Goal: Information Seeking & Learning: Learn about a topic

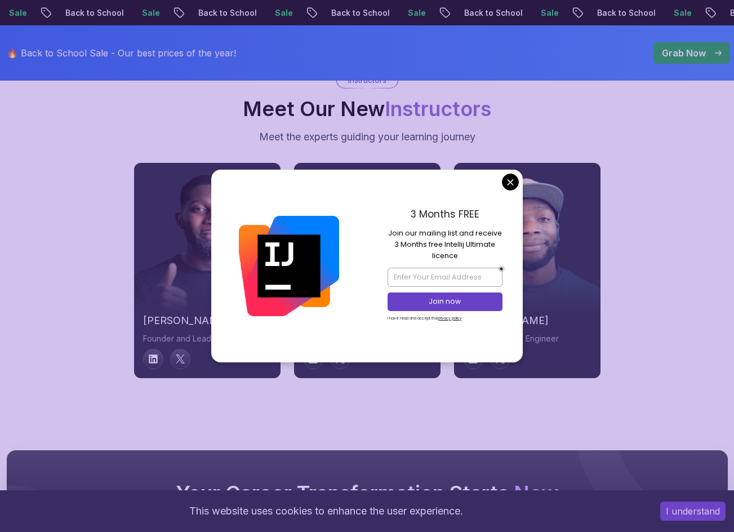
scroll to position [4000, 0]
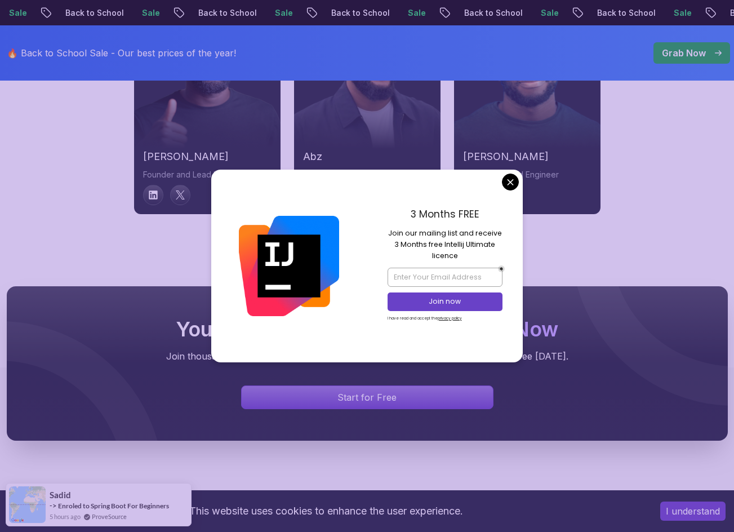
click at [519, 181] on div "3 Months FREE Join our mailing list and receive 3 Months free Intellij Ultimate…" at bounding box center [445, 266] width 156 height 193
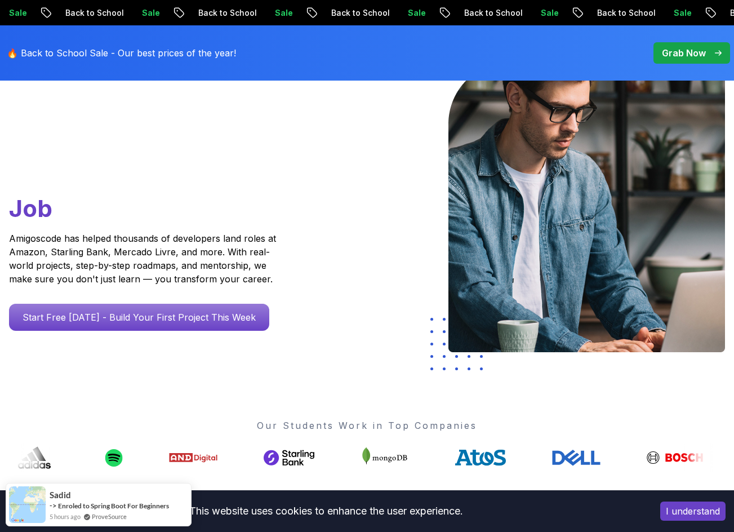
scroll to position [0, 0]
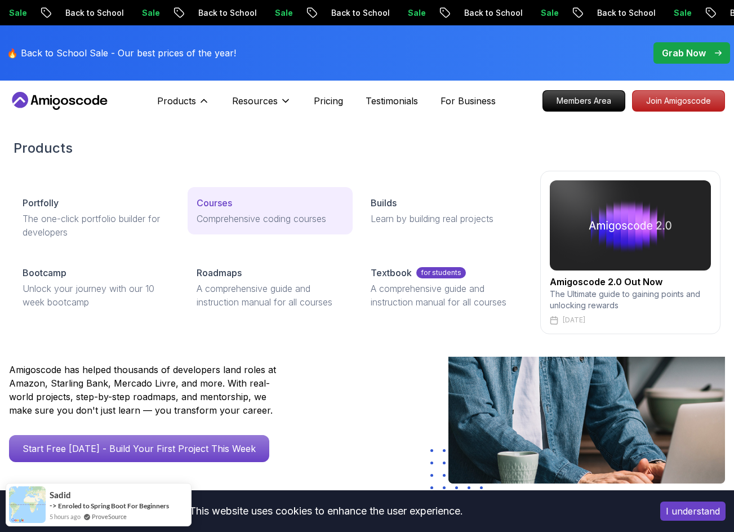
click at [241, 198] on div "Courses" at bounding box center [270, 203] width 147 height 14
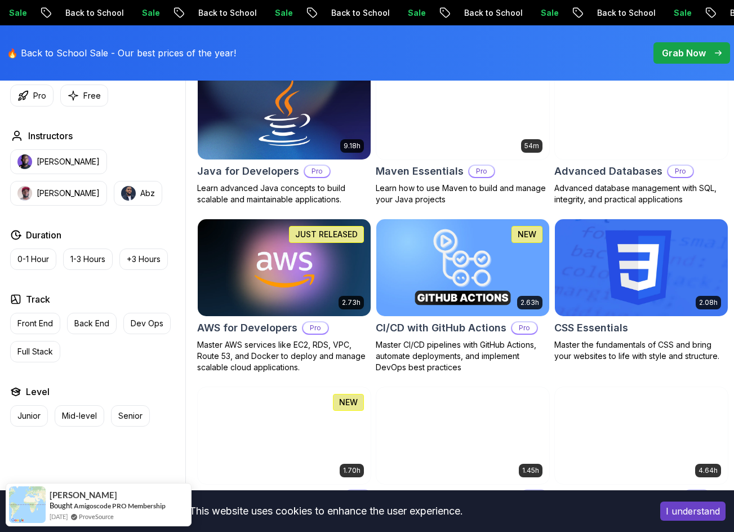
scroll to position [732, 0]
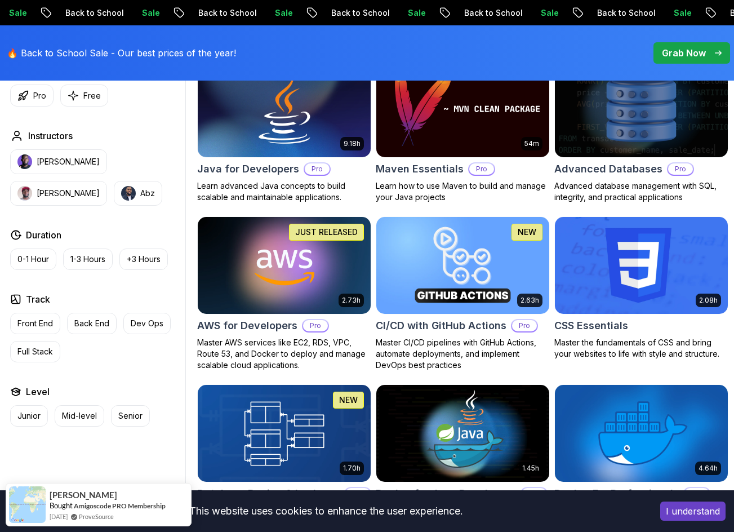
click at [642, 268] on img at bounding box center [640, 265] width 181 height 101
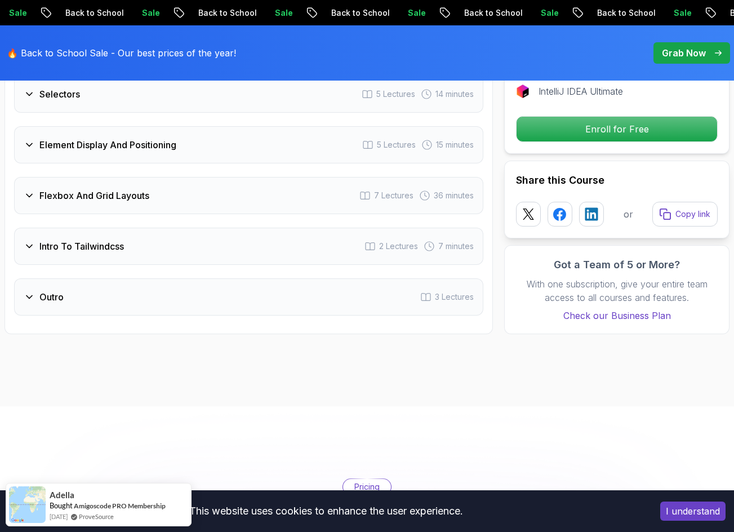
click at [158, 297] on div "Outro 3 Lectures" at bounding box center [248, 296] width 469 height 37
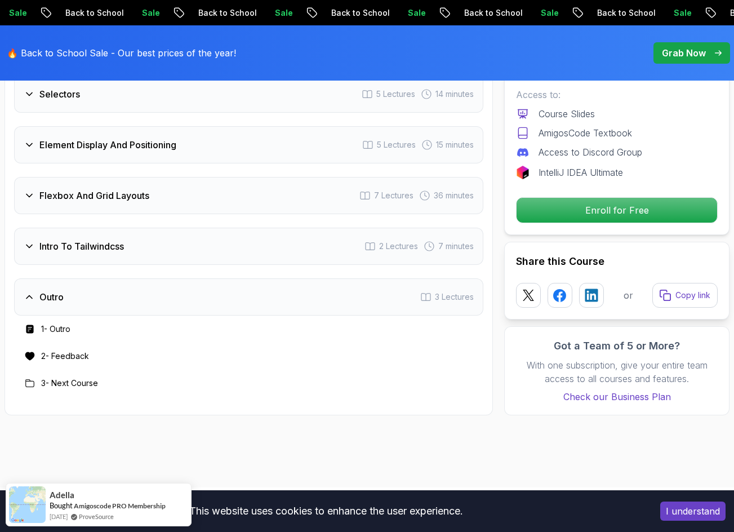
click at [178, 244] on div "Intro To Tailwindcss 2 Lectures 7 minutes" at bounding box center [248, 246] width 469 height 37
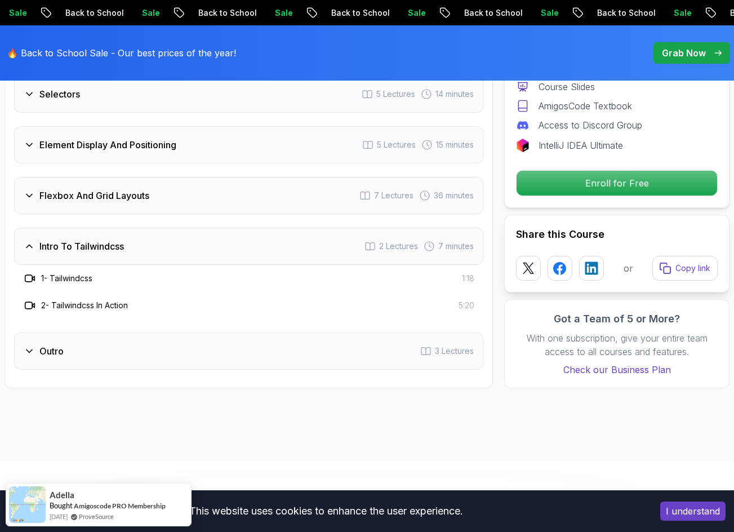
click at [187, 192] on div "Flexbox And Grid Layouts 7 Lectures 36 minutes" at bounding box center [248, 195] width 469 height 37
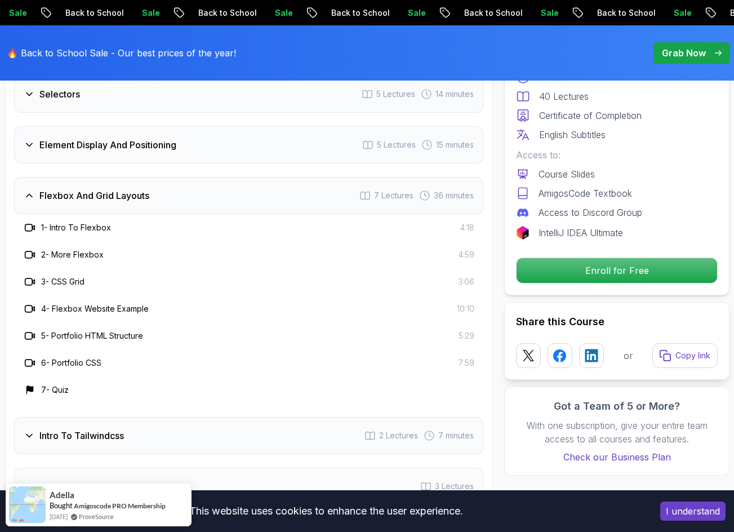
click at [187, 192] on div "Flexbox And Grid Layouts 7 Lectures 36 minutes" at bounding box center [248, 195] width 469 height 37
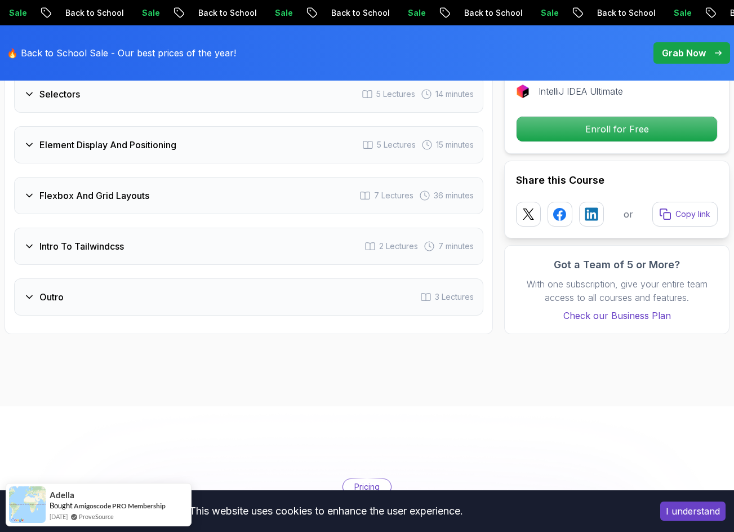
click at [195, 159] on div "Element Display And Positioning 5 Lectures 15 minutes" at bounding box center [248, 144] width 469 height 37
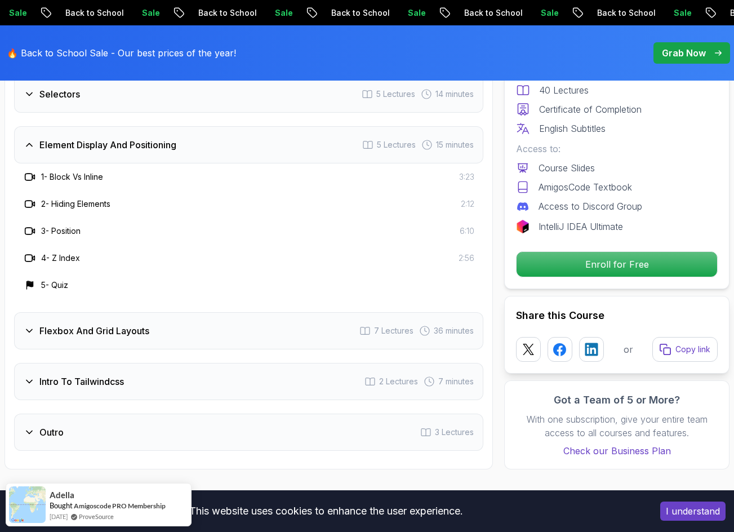
click at [202, 148] on div "Element Display And Positioning 5 Lectures 15 minutes" at bounding box center [248, 144] width 469 height 37
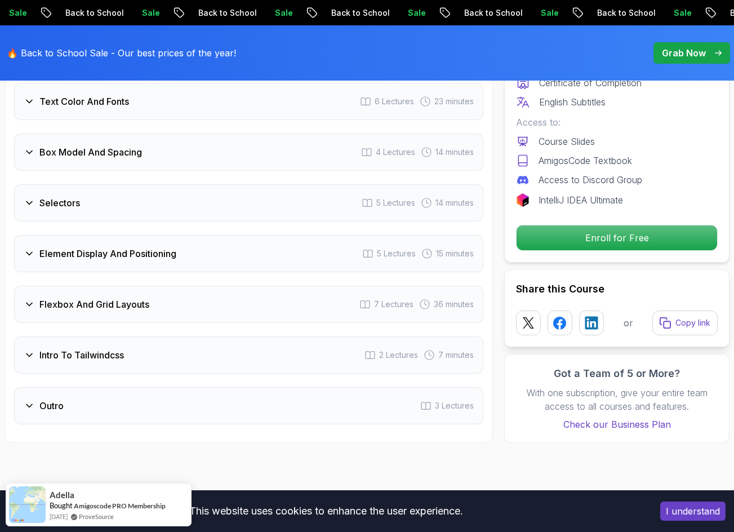
scroll to position [1918, 0]
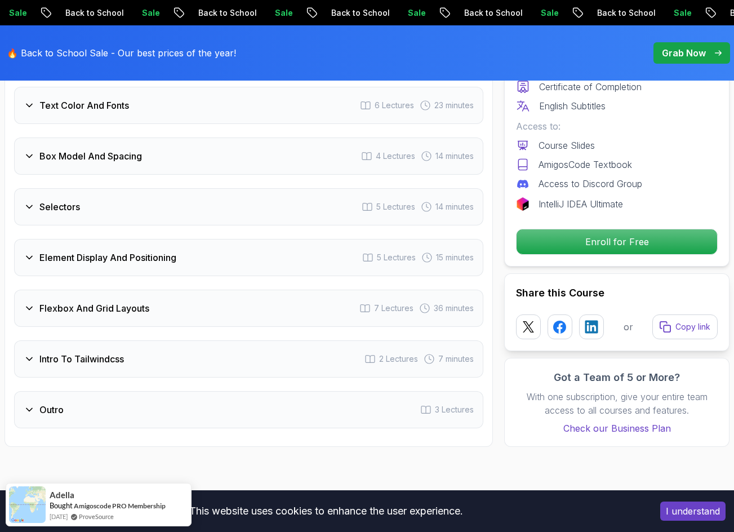
click at [174, 209] on div "Selectors 5 Lectures 14 minutes" at bounding box center [248, 206] width 469 height 37
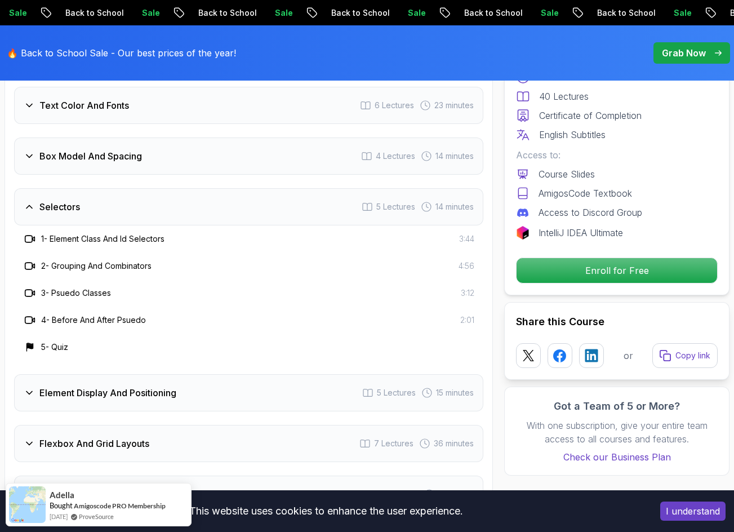
click at [175, 207] on div "Selectors 5 Lectures 14 minutes" at bounding box center [248, 206] width 469 height 37
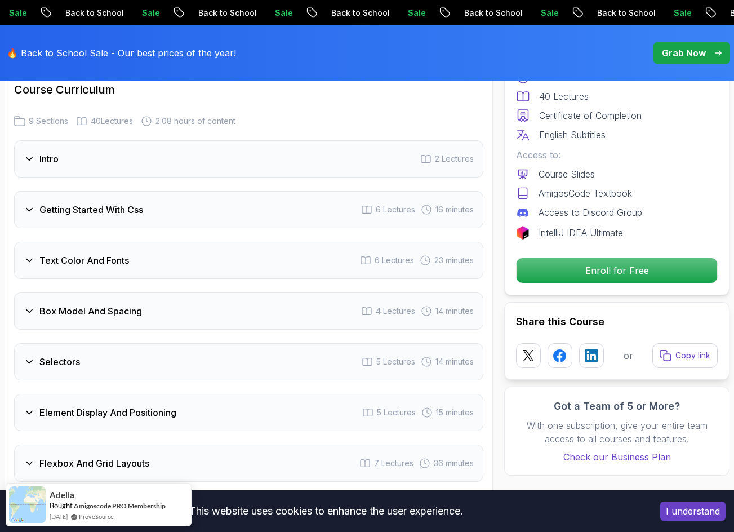
scroll to position [1749, 0]
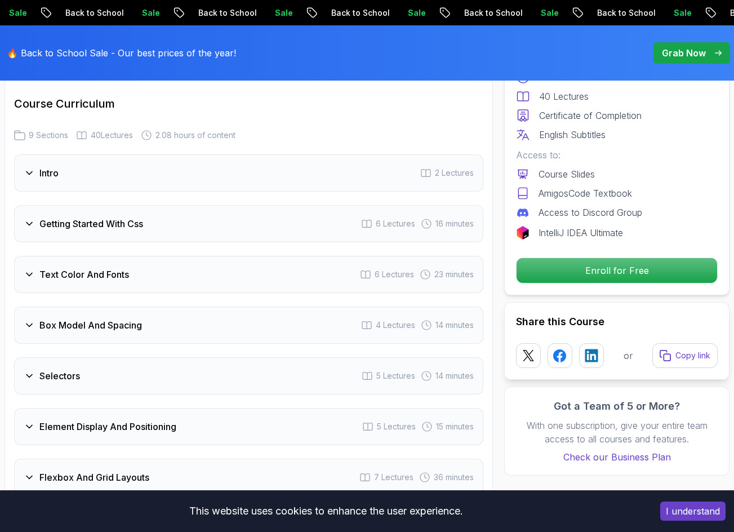
click at [124, 319] on h3 "Box Model And Spacing" at bounding box center [90, 325] width 103 height 14
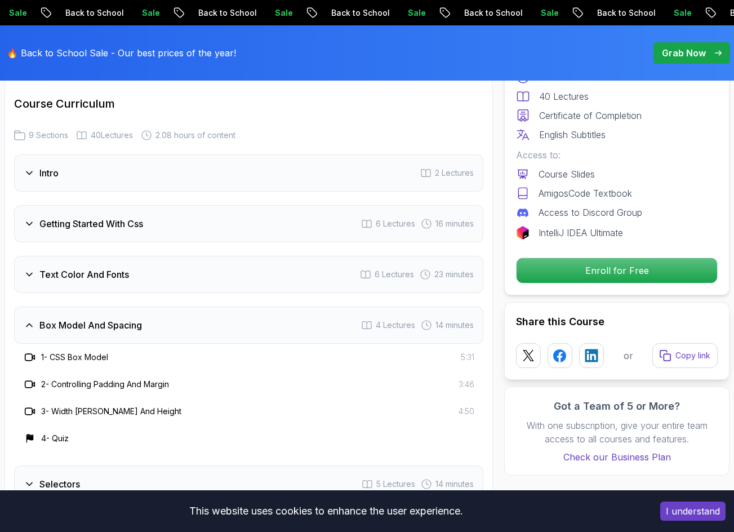
click at [124, 319] on h3 "Box Model And Spacing" at bounding box center [90, 325] width 103 height 14
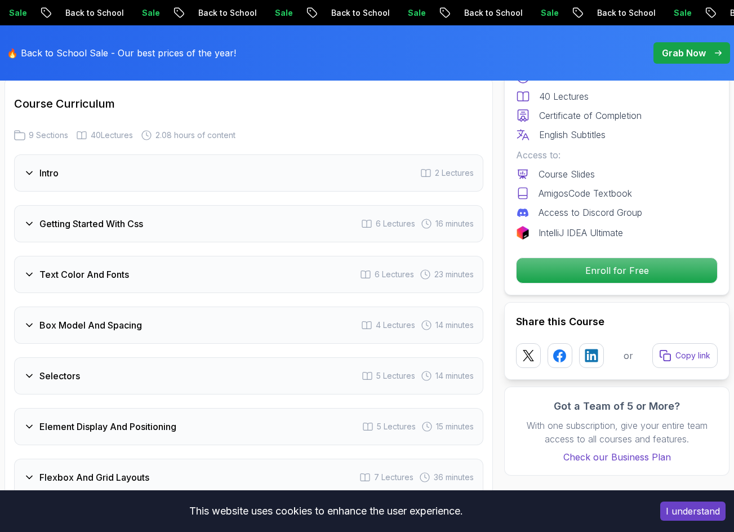
click at [136, 278] on div "Text Color And Fonts 6 Lectures 23 minutes" at bounding box center [248, 274] width 469 height 37
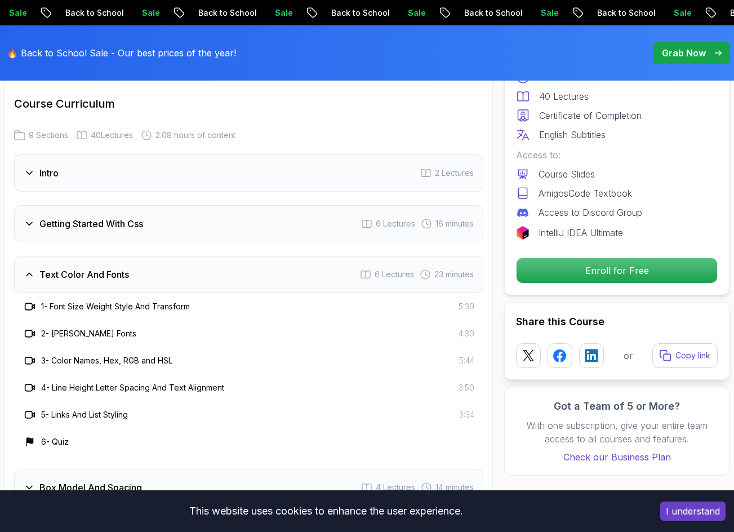
click at [148, 265] on div "Text Color And Fonts 6 Lectures 23 minutes" at bounding box center [248, 274] width 469 height 37
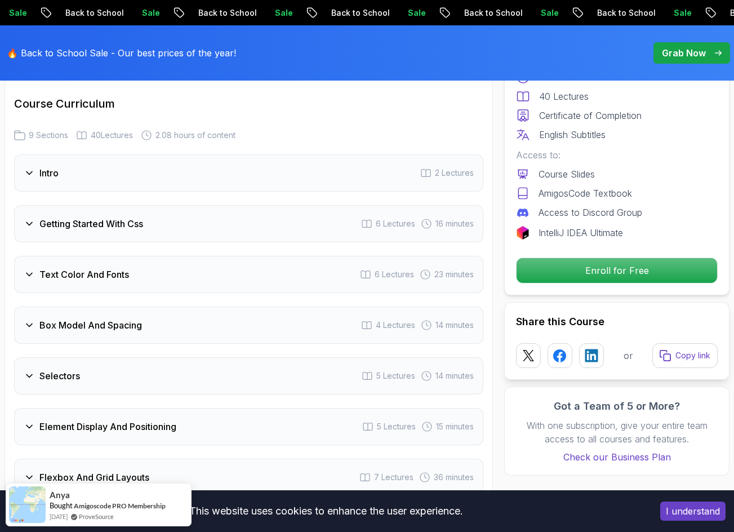
click at [171, 231] on div "Getting Started With Css 6 Lectures 16 minutes" at bounding box center [248, 223] width 469 height 37
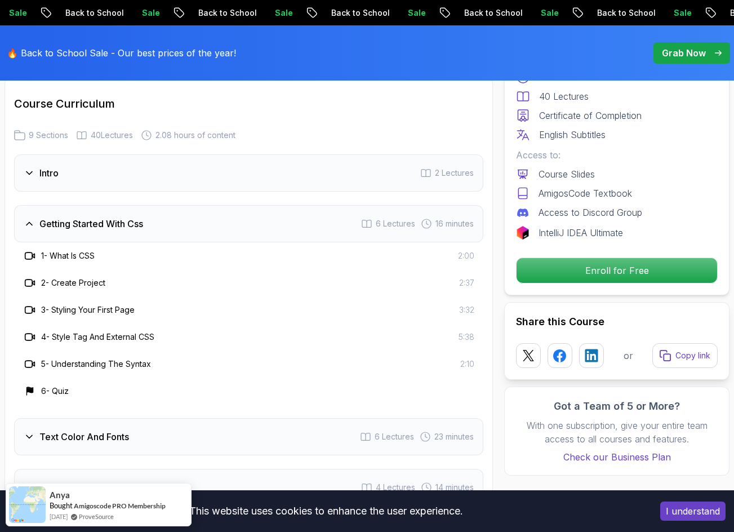
click at [176, 222] on div "Getting Started With Css 6 Lectures 16 minutes" at bounding box center [248, 223] width 469 height 37
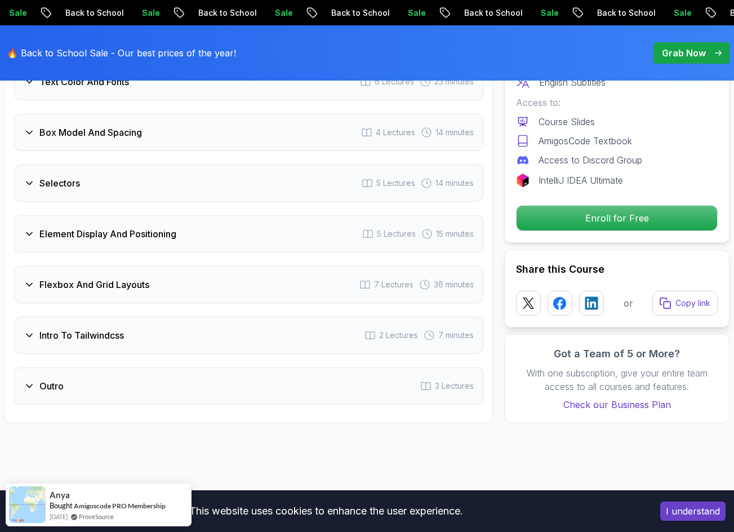
scroll to position [1974, 0]
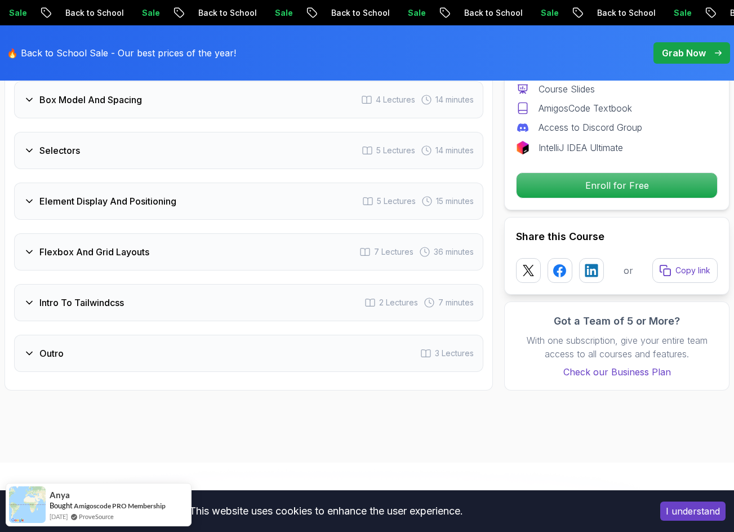
click at [252, 349] on div "Outro 3 Lectures" at bounding box center [248, 353] width 469 height 37
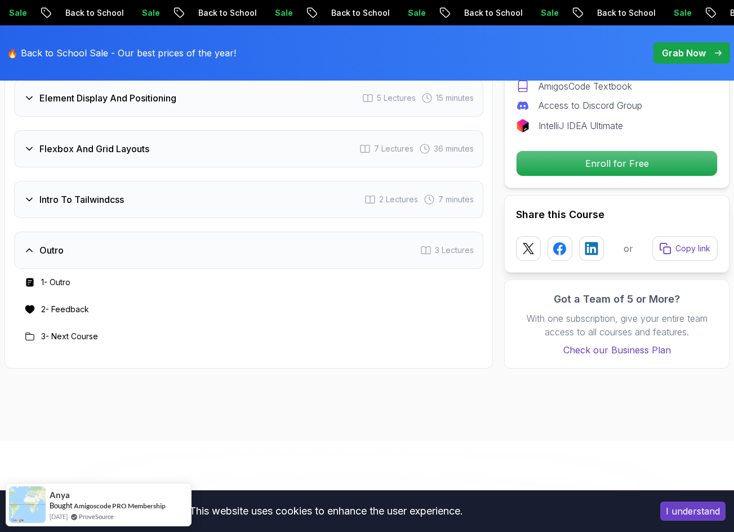
scroll to position [2087, 0]
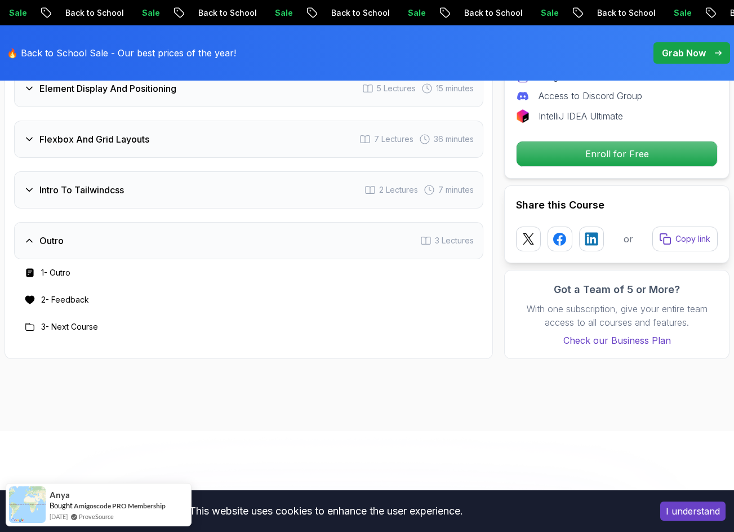
click at [201, 166] on div "Intro 2 Lectures Getting Started With Css 6 Lectures 16 minutes Text Color And …" at bounding box center [248, 78] width 469 height 524
click at [201, 168] on div "Intro 2 Lectures Getting Started With Css 6 Lectures 16 minutes Text Color And …" at bounding box center [248, 78] width 469 height 524
click at [201, 175] on div "Intro To Tailwindcss 2 Lectures 7 minutes" at bounding box center [248, 189] width 469 height 37
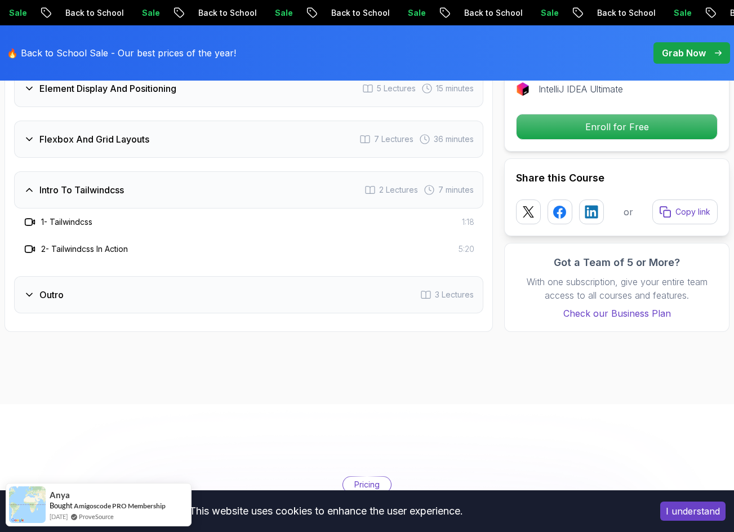
click at [197, 136] on div "Flexbox And Grid Layouts 7 Lectures 36 minutes" at bounding box center [248, 139] width 469 height 37
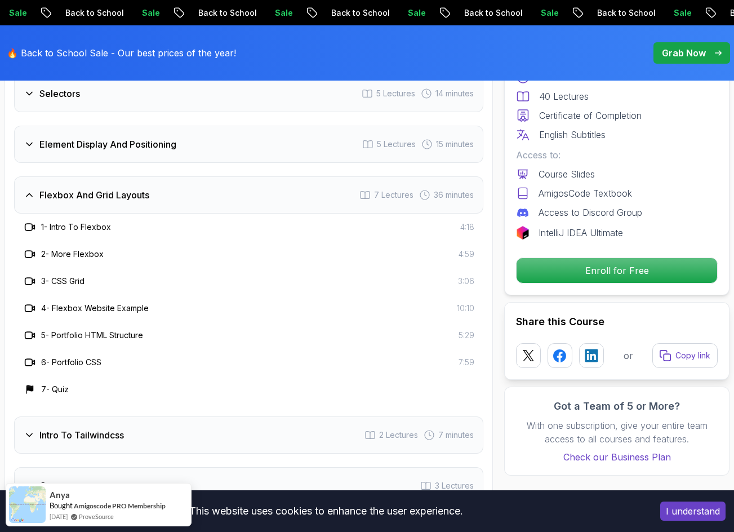
scroll to position [2030, 0]
click at [197, 141] on div "Element Display And Positioning 5 Lectures 15 minutes" at bounding box center [248, 144] width 469 height 37
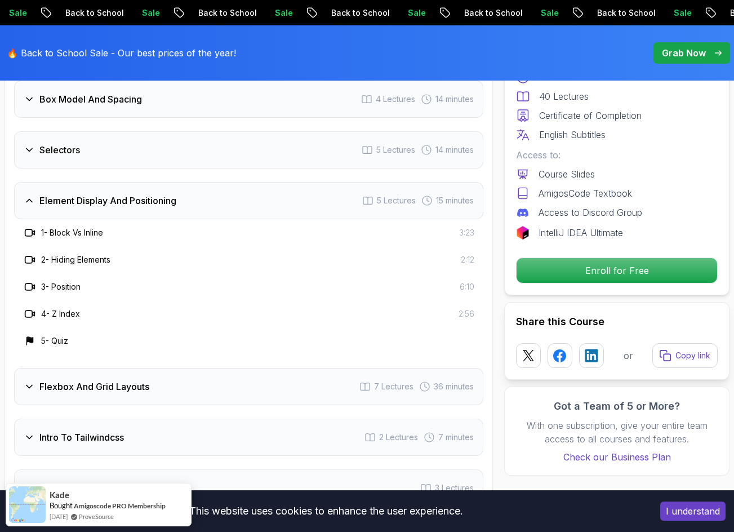
scroll to position [1974, 0]
click at [197, 146] on div "Selectors 5 Lectures 14 minutes" at bounding box center [248, 150] width 469 height 37
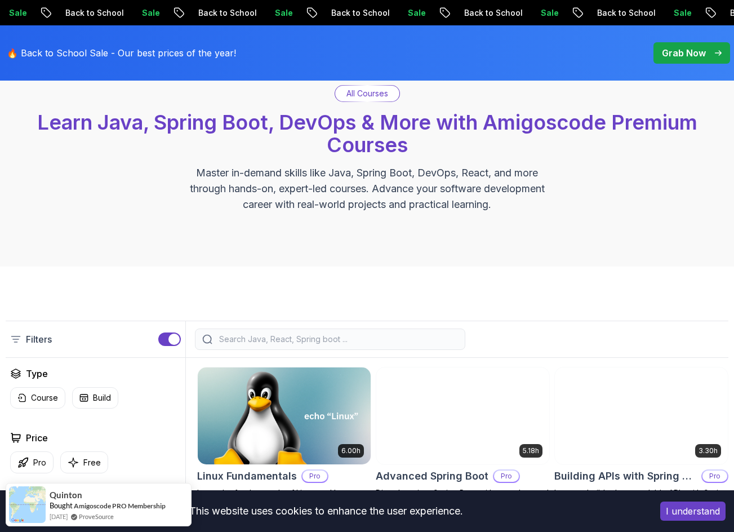
scroll to position [56, 0]
